Goal: Entertainment & Leisure: Consume media (video, audio)

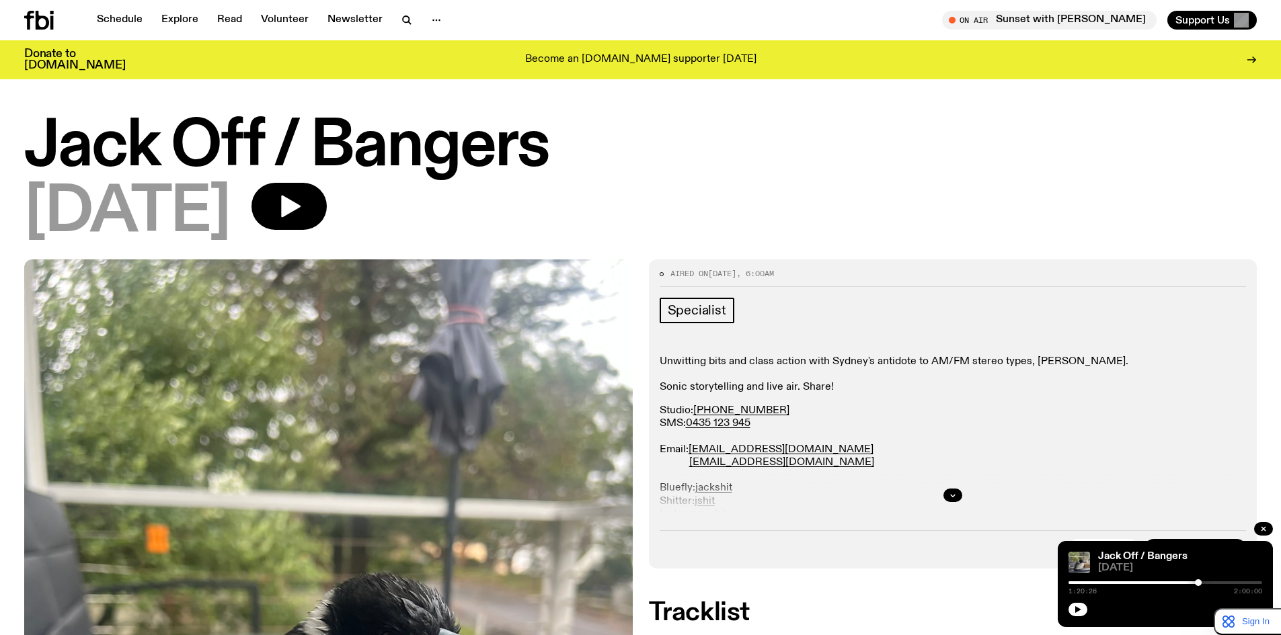
scroll to position [326, 0]
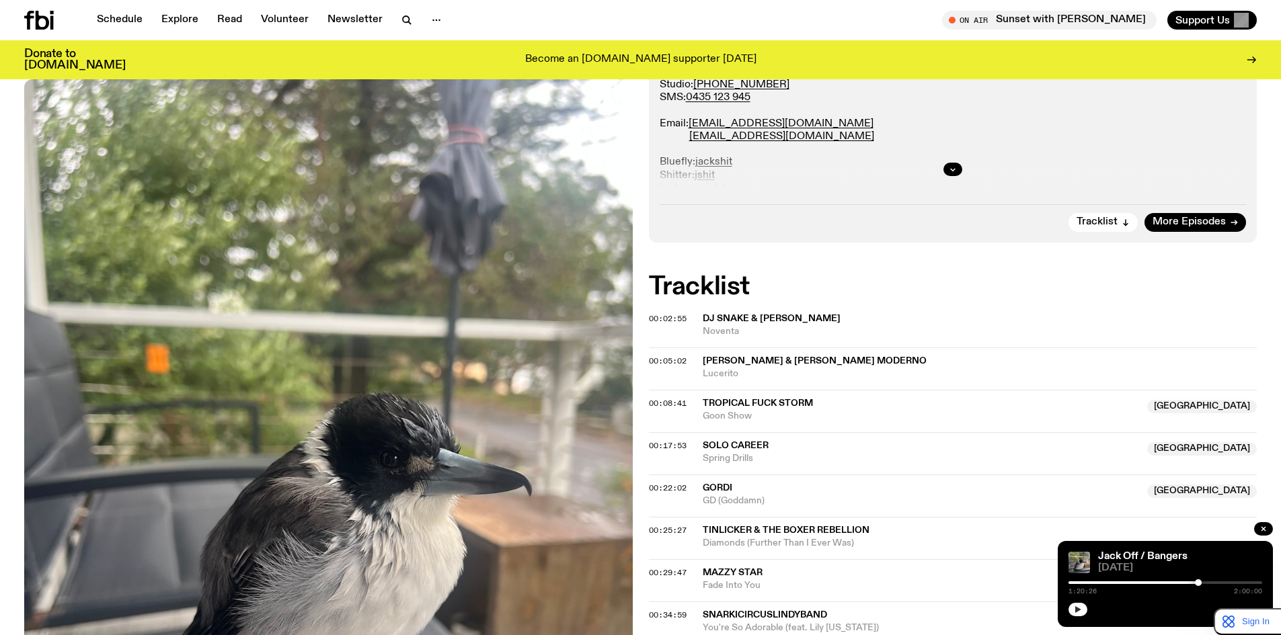
click at [1081, 607] on icon "button" at bounding box center [1078, 610] width 8 height 8
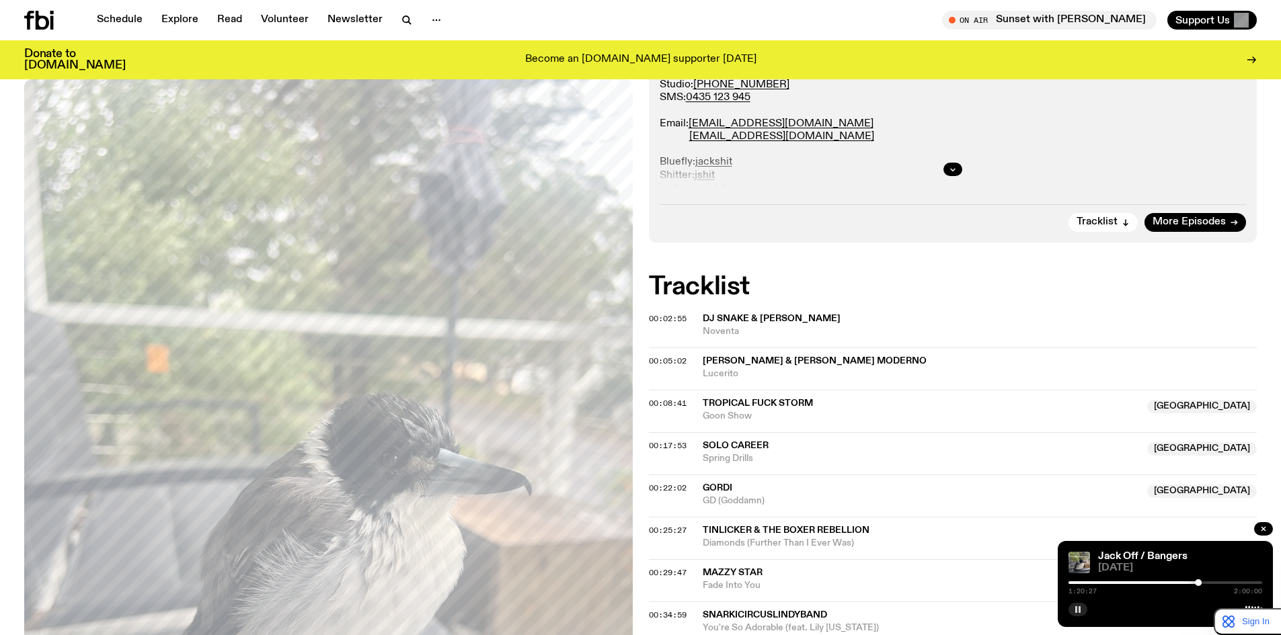
click at [1083, 614] on button "button" at bounding box center [1077, 609] width 19 height 13
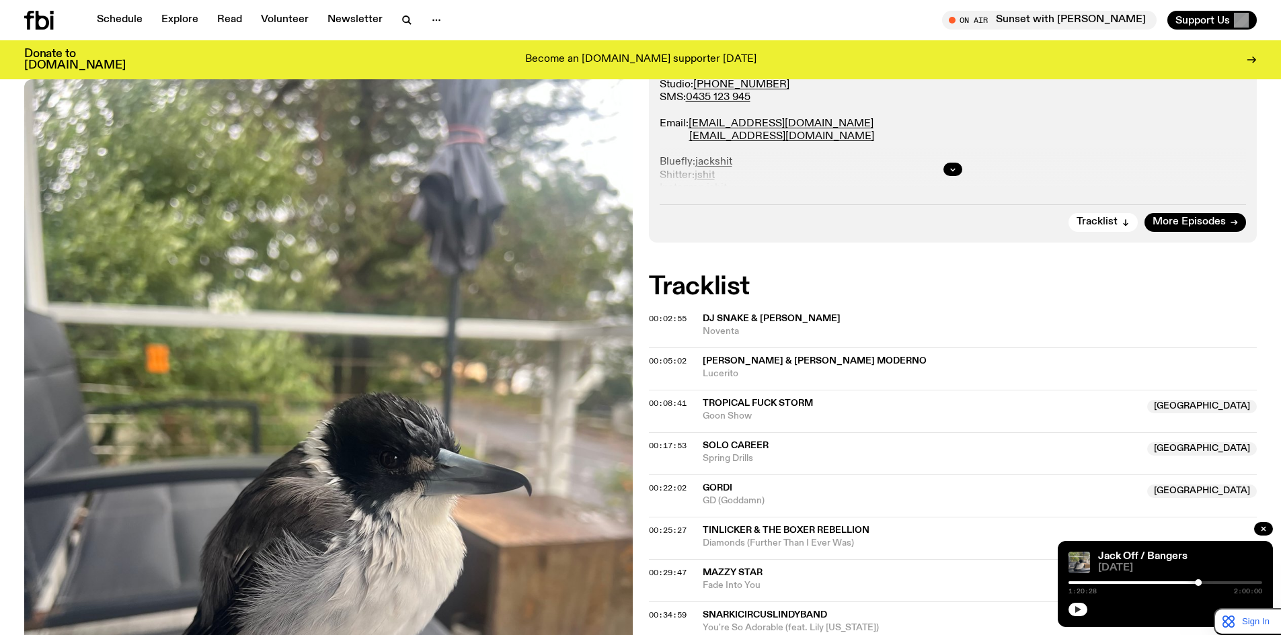
click at [1077, 611] on icon "button" at bounding box center [1078, 609] width 6 height 7
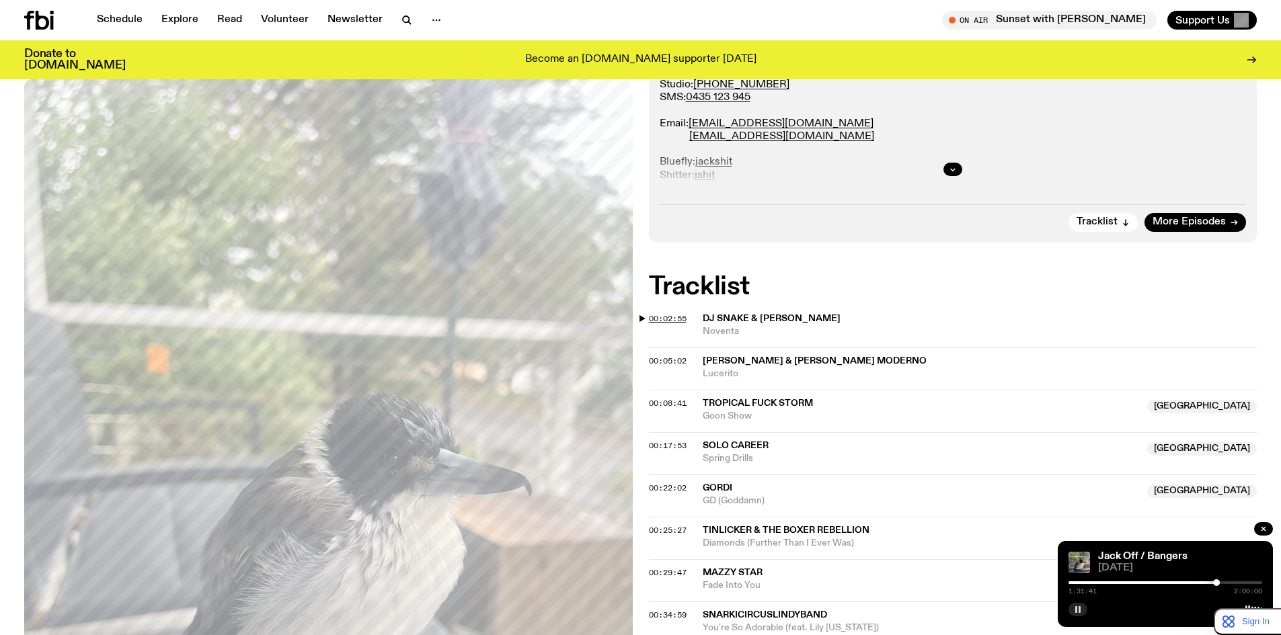
click at [667, 320] on span "00:02:55" at bounding box center [668, 318] width 38 height 11
click at [668, 362] on span "00:05:02" at bounding box center [668, 361] width 38 height 11
click at [667, 404] on span "00:08:41" at bounding box center [668, 403] width 38 height 11
click at [664, 475] on div "00:17:53 Solo Career [GEOGRAPHIC_DATA] Spring [GEOGRAPHIC_DATA] [GEOGRAPHIC_DAT…" at bounding box center [953, 496] width 608 height 42
click at [664, 442] on span "00:17:53" at bounding box center [668, 445] width 38 height 11
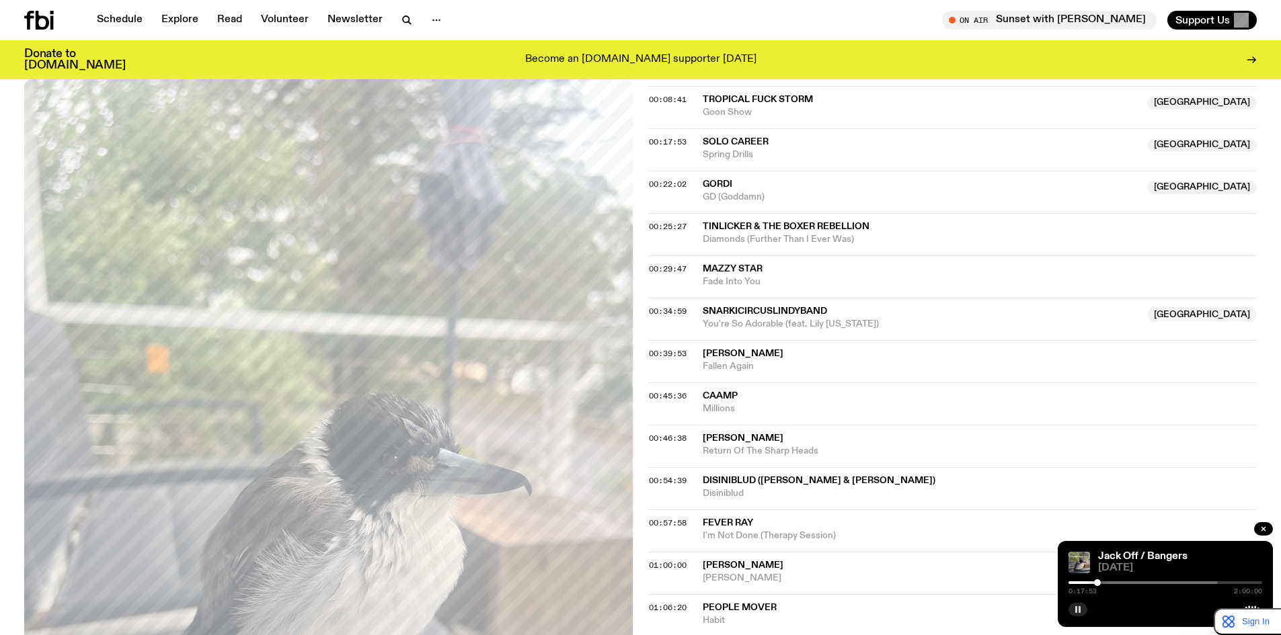
scroll to position [662, 0]
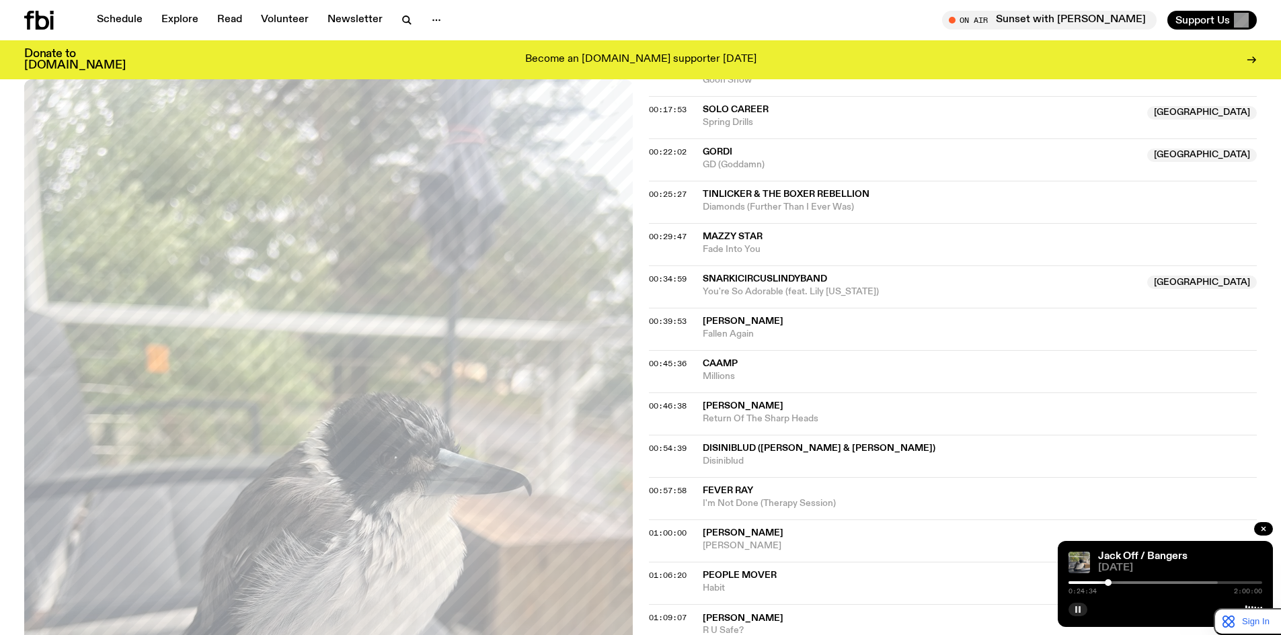
click at [1078, 609] on icon "button" at bounding box center [1078, 610] width 8 height 8
